Goal: Task Accomplishment & Management: Manage account settings

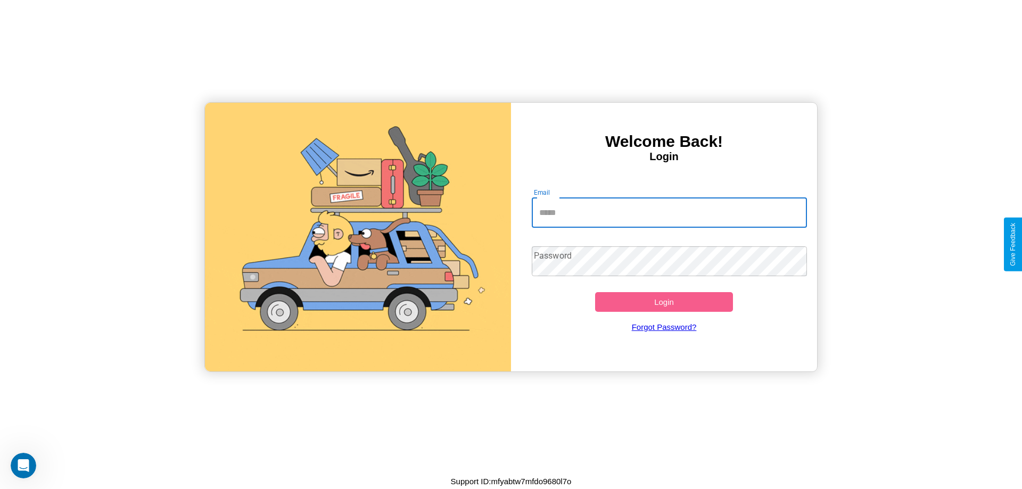
click at [669, 212] on input "Email" at bounding box center [670, 213] width 276 height 30
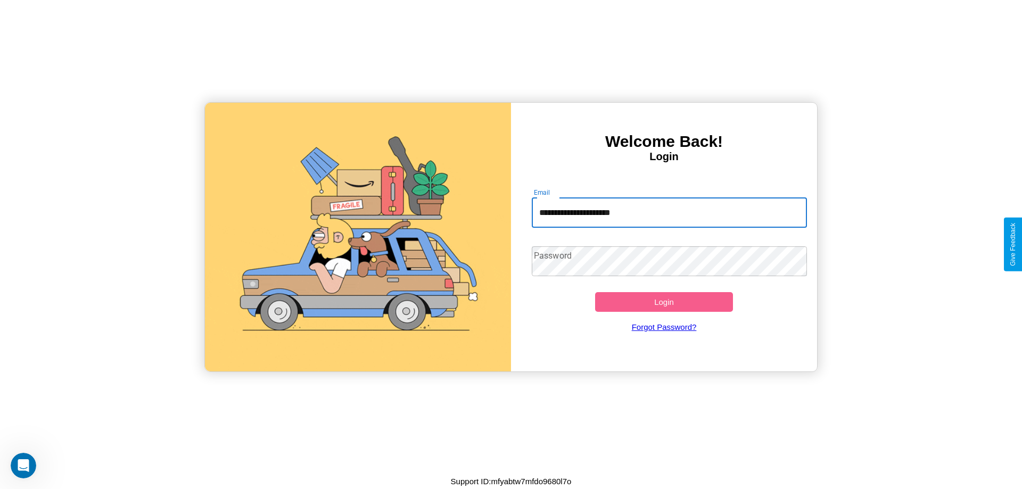
type input "**********"
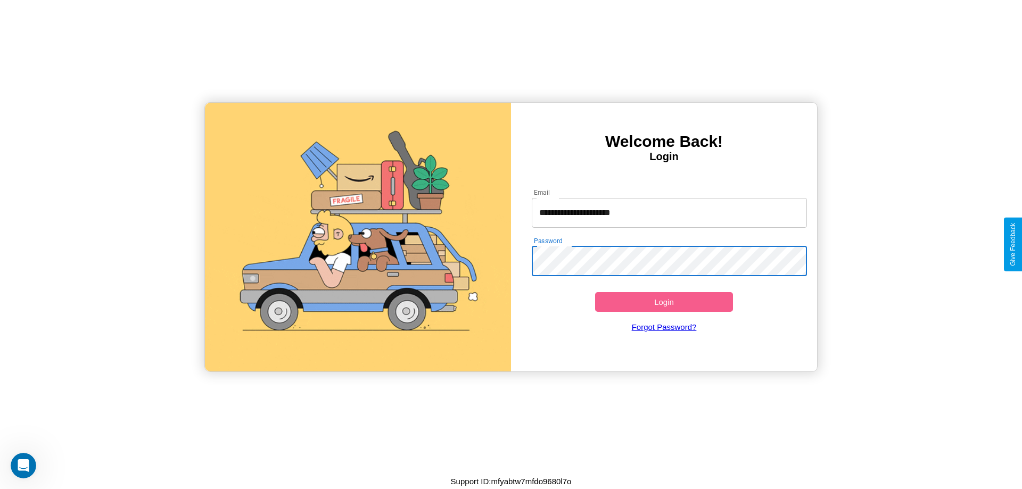
click at [664, 302] on button "Login" at bounding box center [664, 302] width 138 height 20
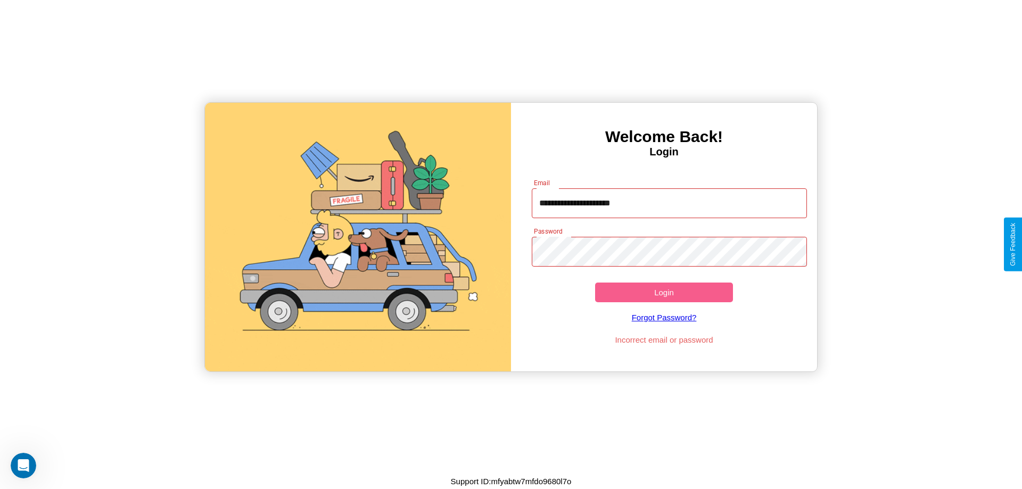
click at [664, 292] on button "Login" at bounding box center [664, 293] width 138 height 20
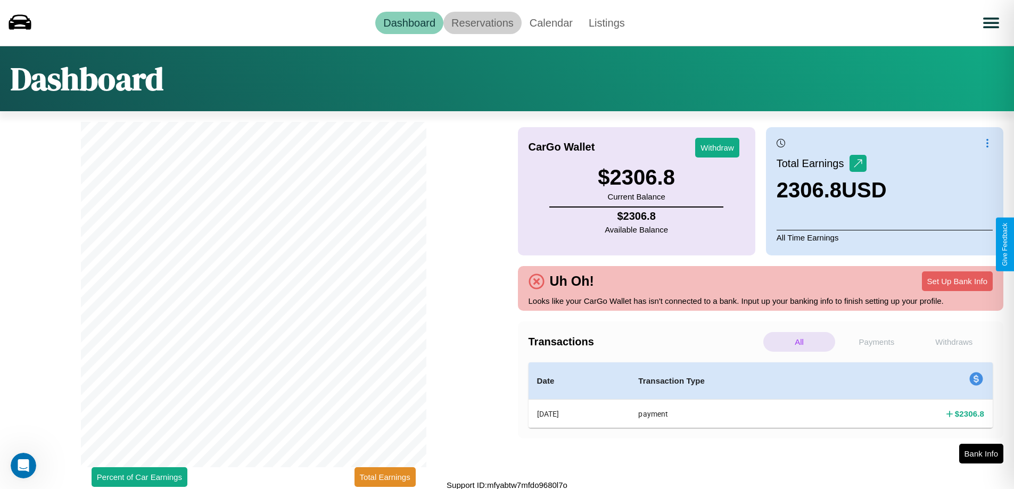
click at [482, 22] on link "Reservations" at bounding box center [482, 23] width 78 height 22
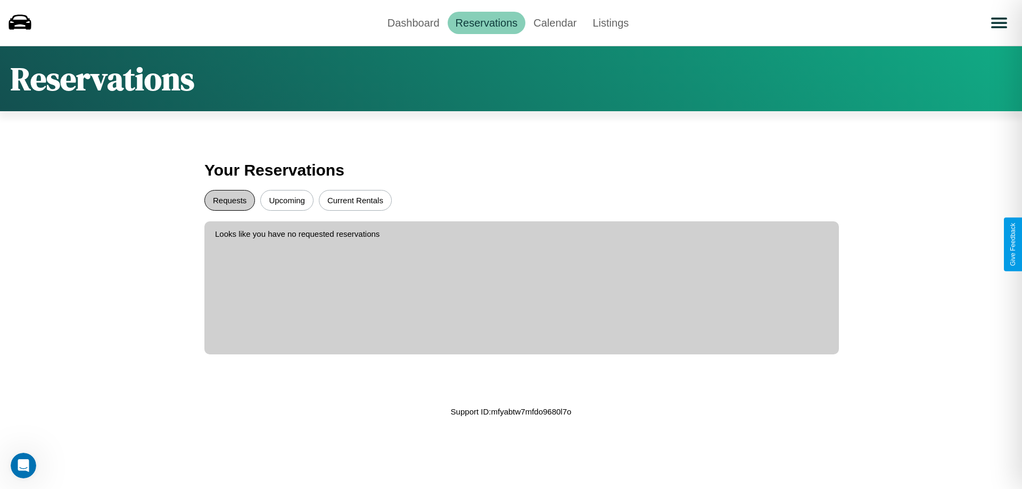
click at [229, 200] on button "Requests" at bounding box center [229, 200] width 51 height 21
click at [355, 200] on button "Current Rentals" at bounding box center [355, 200] width 73 height 21
click at [413, 22] on link "Dashboard" at bounding box center [413, 23] width 68 height 22
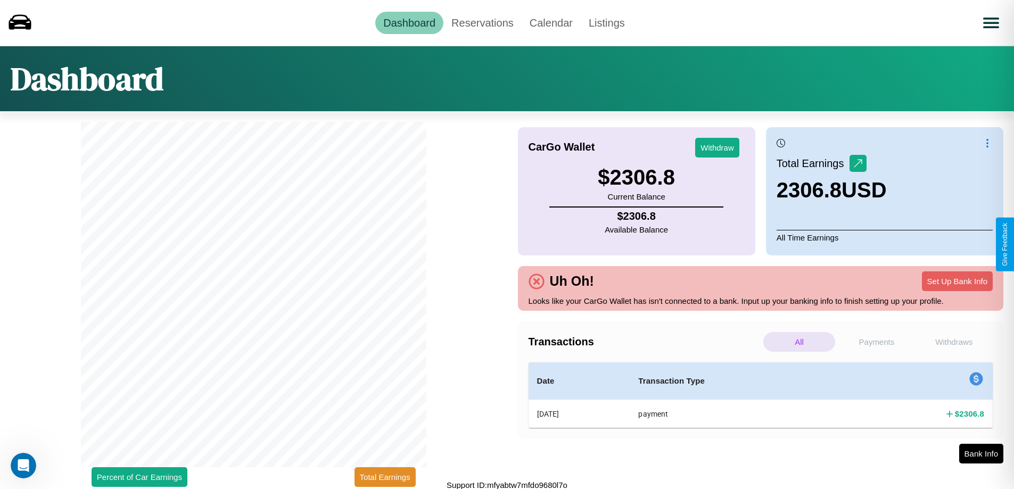
click at [954, 342] on p "Withdraws" at bounding box center [954, 342] width 72 height 20
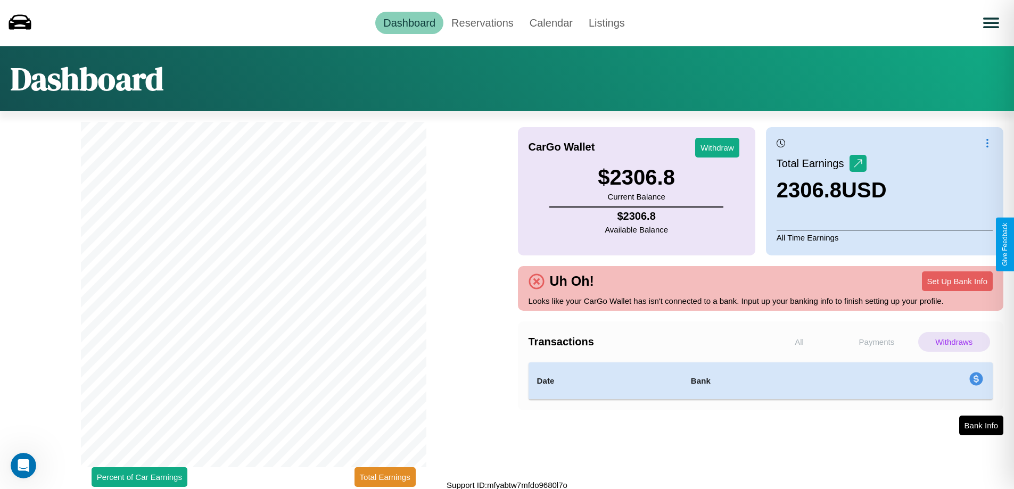
click at [876, 342] on p "Payments" at bounding box center [876, 342] width 72 height 20
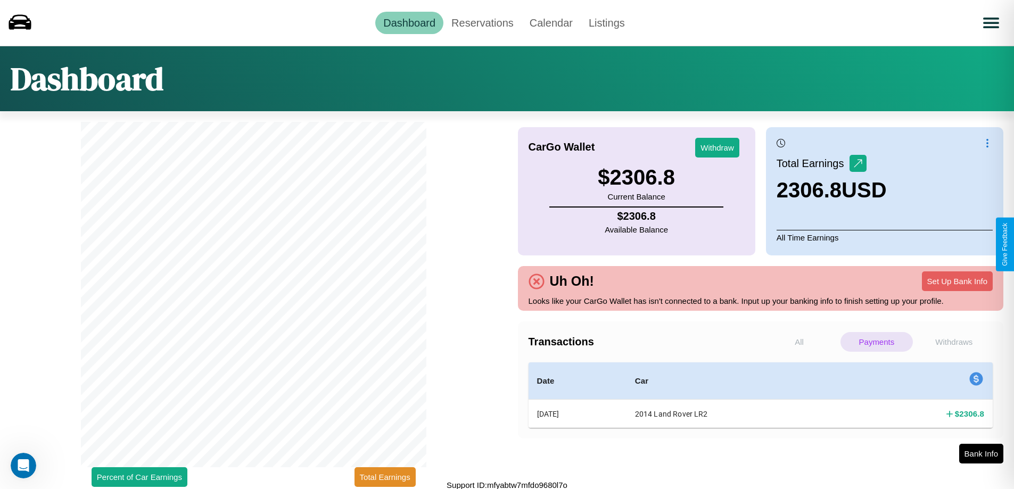
click at [954, 342] on p "Withdraws" at bounding box center [954, 342] width 72 height 20
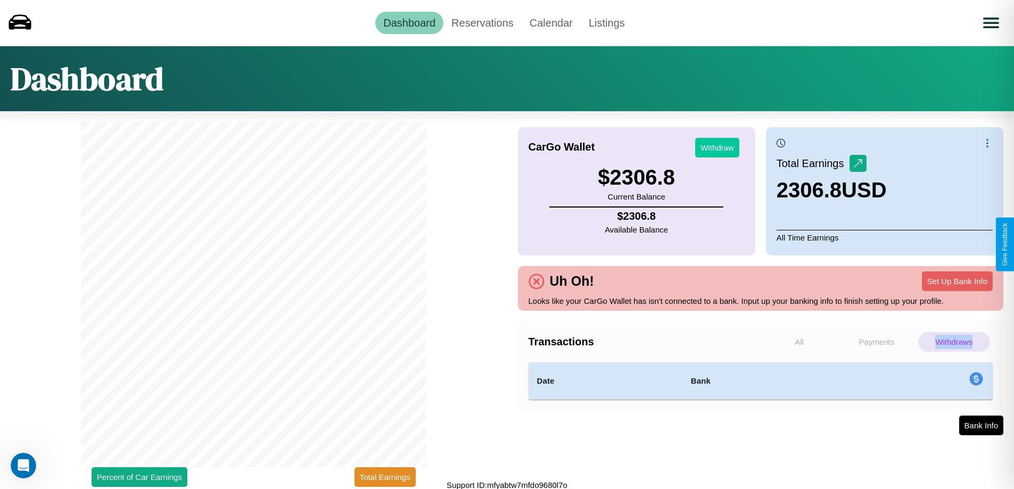
click at [717, 147] on button "Withdraw" at bounding box center [717, 148] width 44 height 20
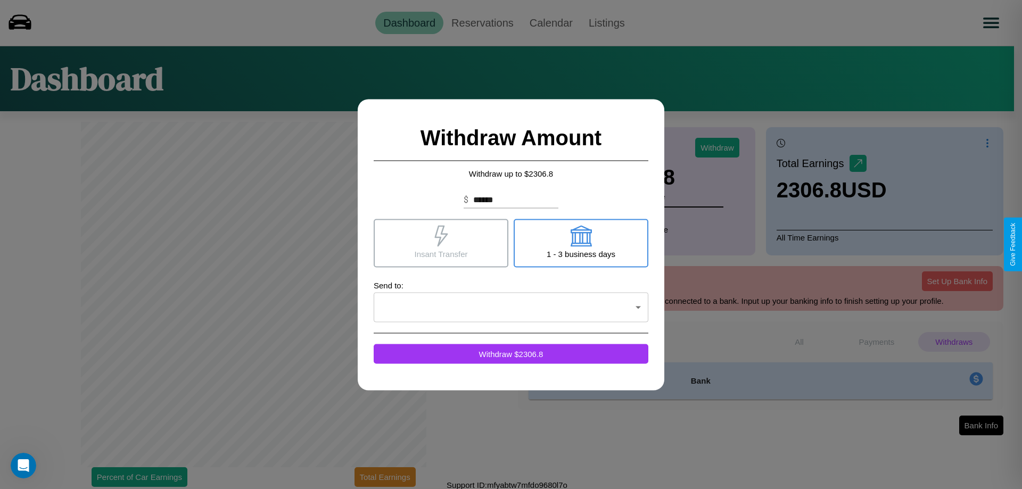
click at [441, 243] on icon at bounding box center [440, 235] width 13 height 21
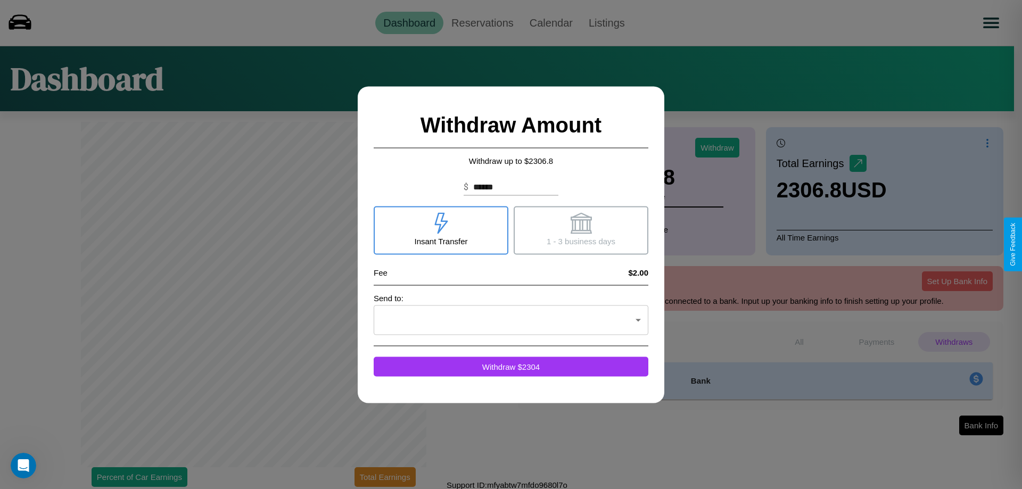
click at [581, 230] on icon at bounding box center [580, 222] width 21 height 21
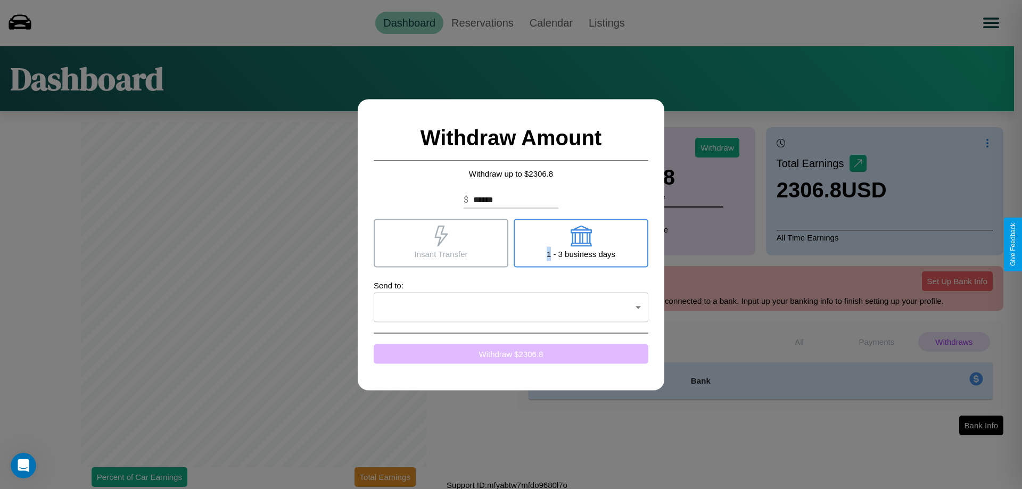
click at [511, 353] on button "Withdraw $ 2306.8" at bounding box center [511, 354] width 275 height 20
